Goal: Transaction & Acquisition: Register for event/course

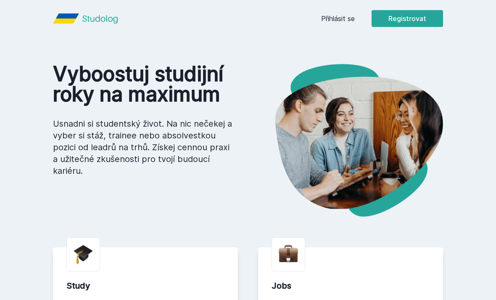
click at [414, 24] on button "Registrovat" at bounding box center [406, 18] width 71 height 17
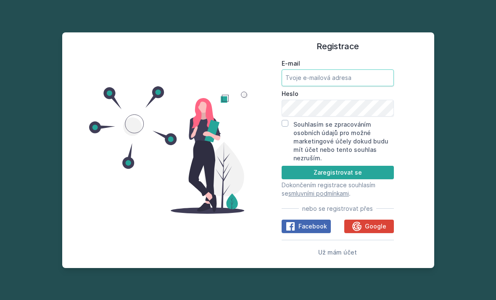
click at [356, 86] on input "E-mail" at bounding box center [337, 77] width 112 height 17
click at [349, 84] on input "E-mail" at bounding box center [337, 77] width 112 height 17
click at [358, 86] on input "E-mail" at bounding box center [337, 77] width 112 height 17
type input "navratilovaema@gmail.com"
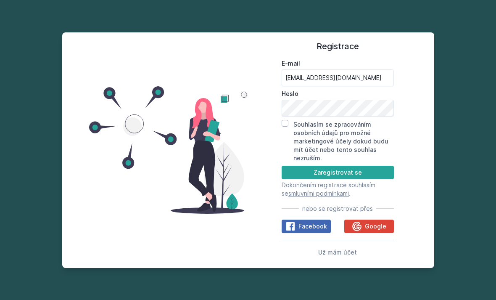
click at [284, 126] on input "Souhlasím se zpracováním osobních údajů pro možné marketingové účely dokud budu…" at bounding box center [284, 123] width 7 height 7
checkbox input "true"
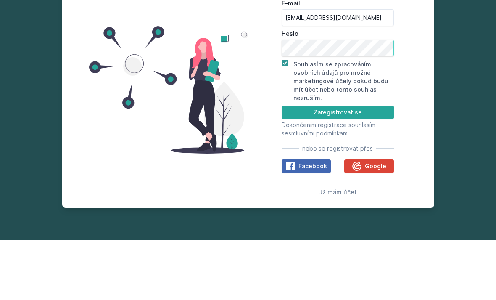
click at [337, 166] on button "Zaregistrovat se" at bounding box center [337, 172] width 112 height 13
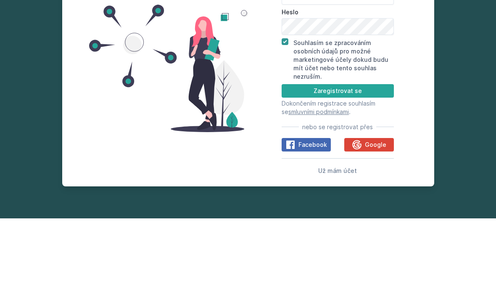
click at [372, 166] on button "Zaregistrovat se" at bounding box center [337, 172] width 112 height 13
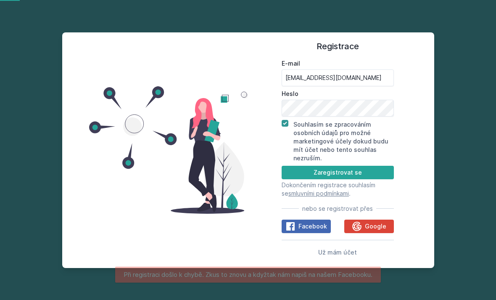
click at [372, 166] on button "Zaregistrovat se" at bounding box center [337, 172] width 112 height 13
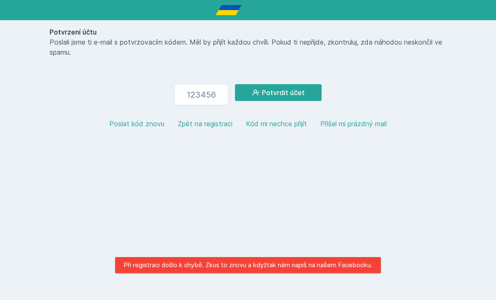
click at [203, 95] on input "number" at bounding box center [201, 94] width 54 height 21
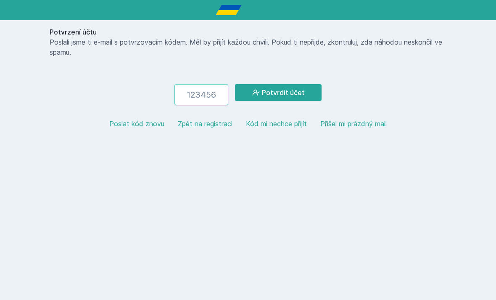
click at [205, 95] on input "number" at bounding box center [201, 94] width 54 height 21
paste input "371578"
type input "371578"
click at [298, 93] on button "Potvrdit účet" at bounding box center [278, 92] width 87 height 17
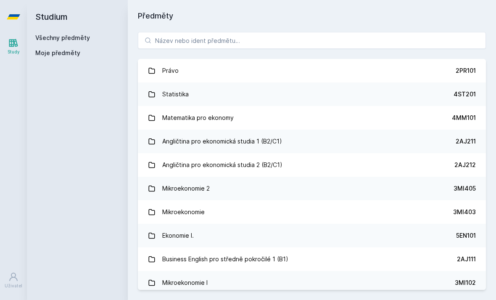
click at [338, 71] on link "Právo 2PR101" at bounding box center [312, 71] width 348 height 24
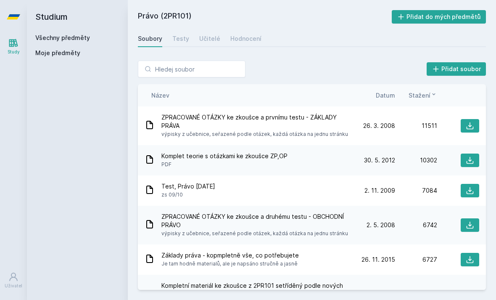
scroll to position [27, 0]
